Goal: Task Accomplishment & Management: Use online tool/utility

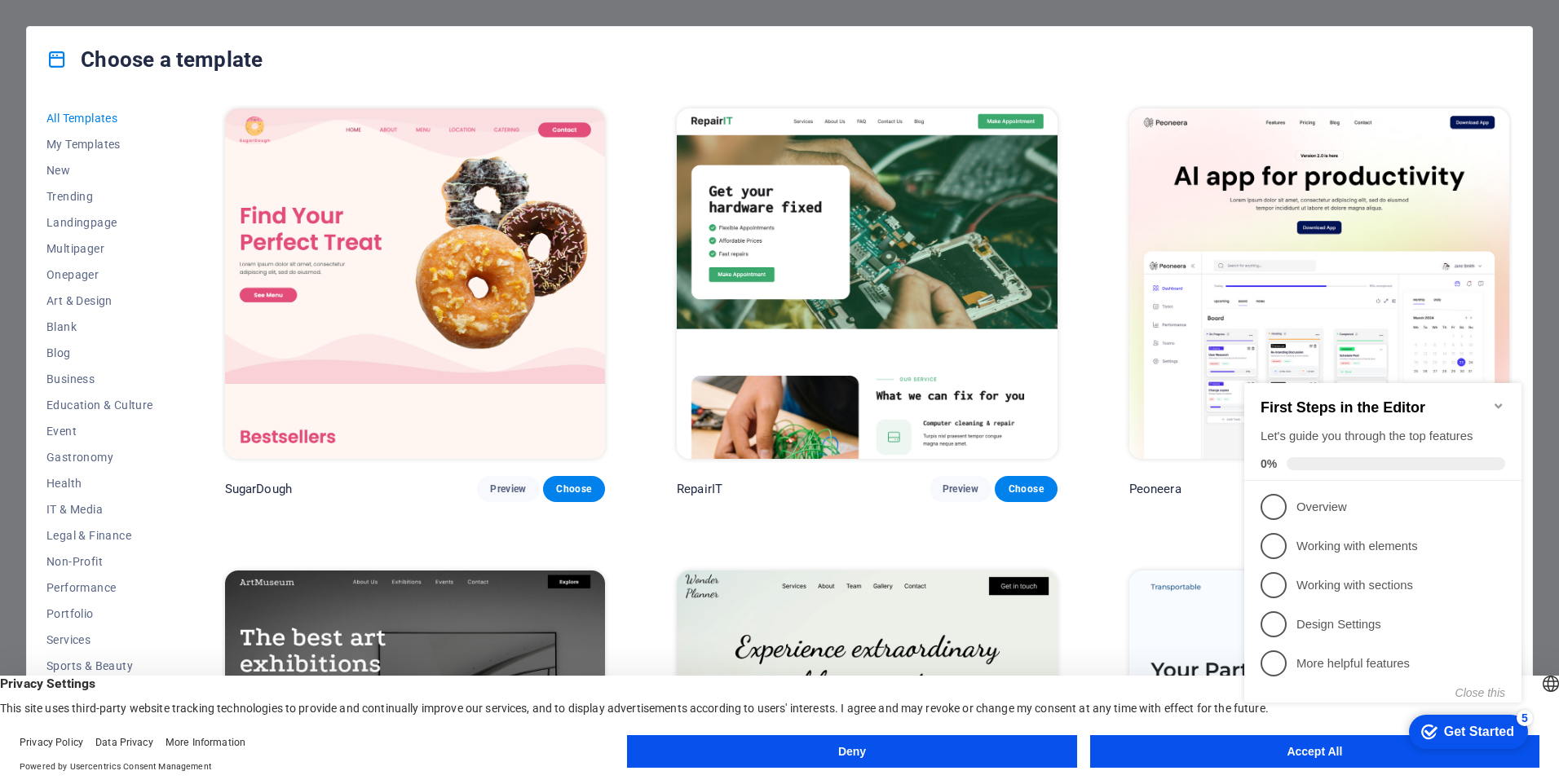
click at [422, 272] on img at bounding box center [415, 284] width 380 height 350
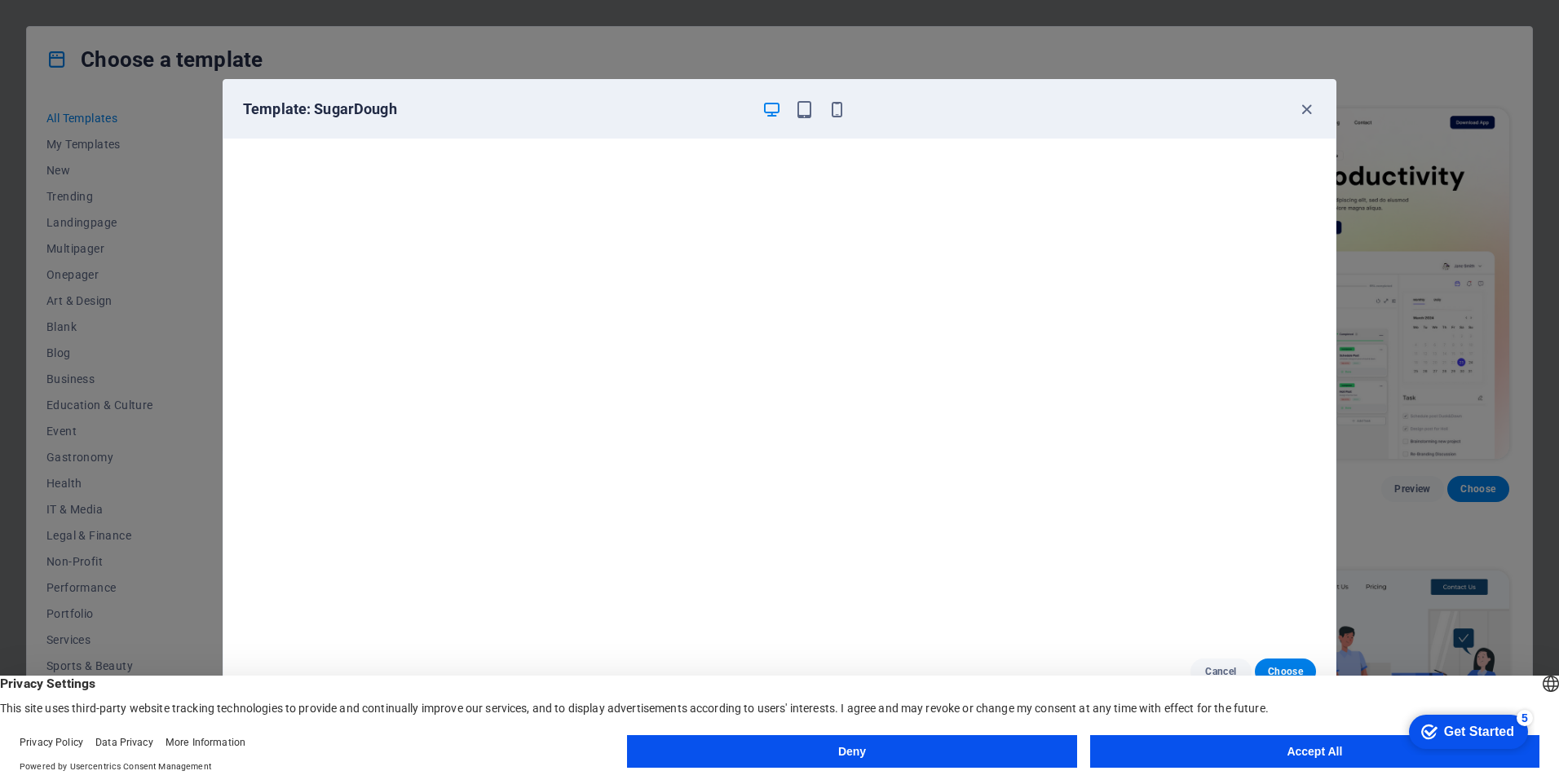
click at [950, 757] on button "Deny" at bounding box center [851, 752] width 449 height 33
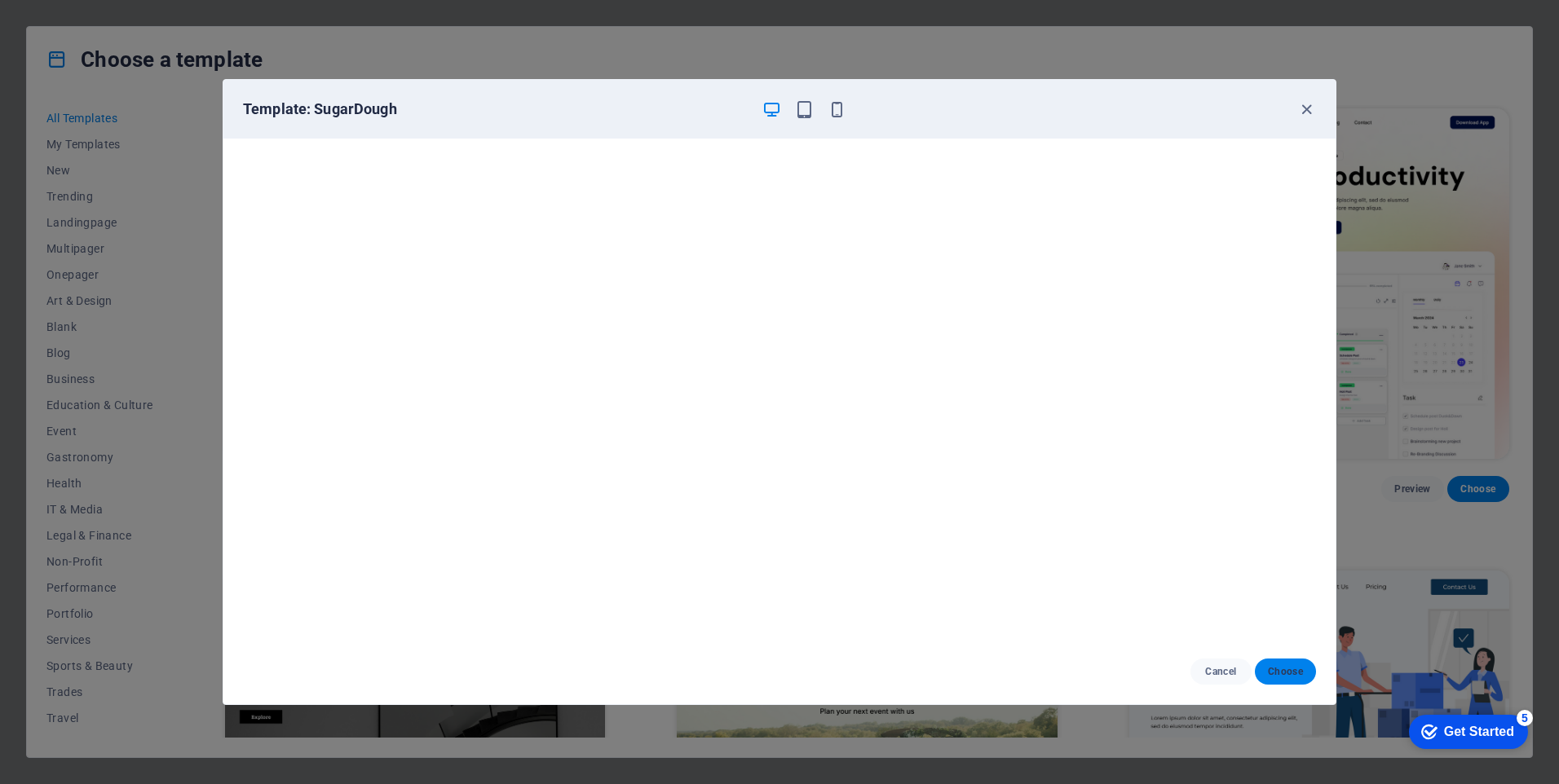
click at [1282, 671] on span "Choose" at bounding box center [1285, 671] width 35 height 13
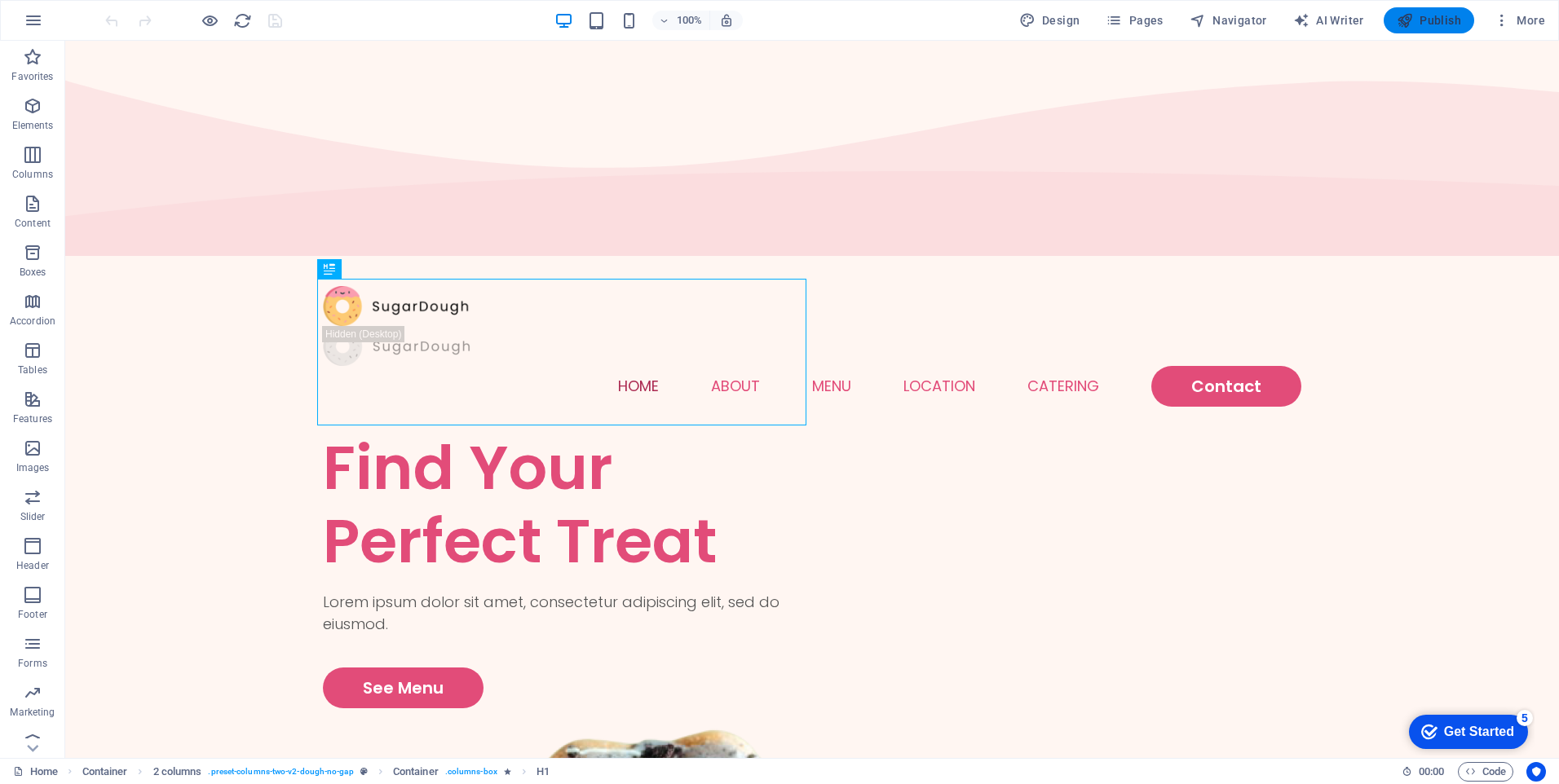
click at [1416, 13] on span "Publish" at bounding box center [1428, 20] width 64 height 16
